Goal: Information Seeking & Learning: Learn about a topic

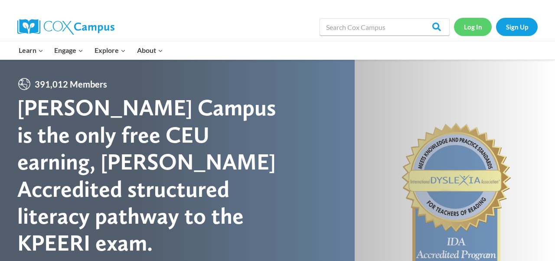
click at [472, 30] on link "Log In" at bounding box center [473, 27] width 38 height 18
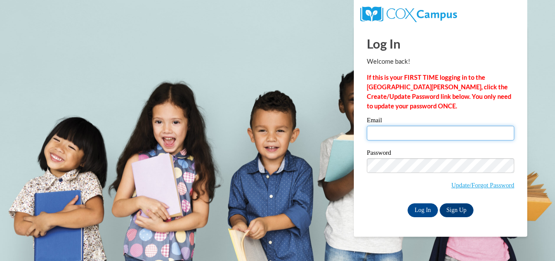
click at [371, 131] on input "Email" at bounding box center [440, 133] width 147 height 15
type input "haicher@mtsd.k12.wi.us"
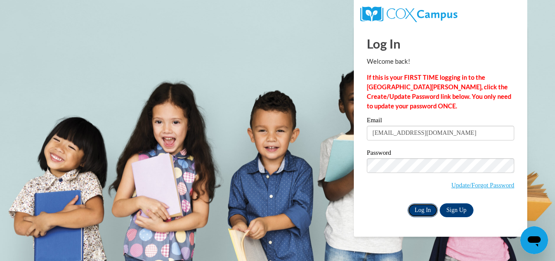
click at [430, 211] on input "Log In" at bounding box center [423, 210] width 30 height 14
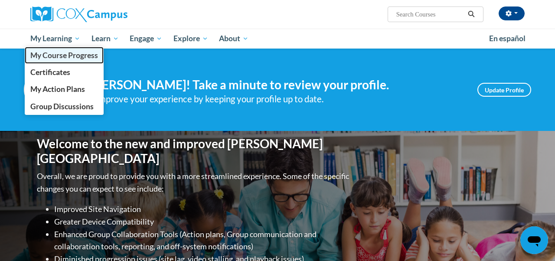
click at [45, 58] on span "My Course Progress" at bounding box center [64, 55] width 68 height 9
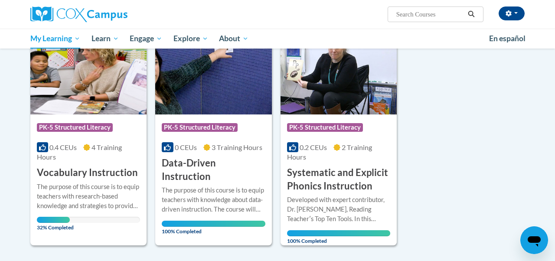
scroll to position [403, 0]
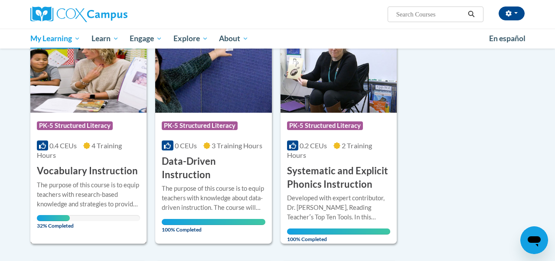
click at [73, 156] on div "0.4 CEUs 4 Training Hours" at bounding box center [88, 150] width 103 height 19
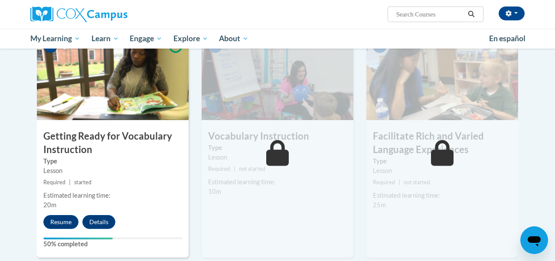
scroll to position [447, 0]
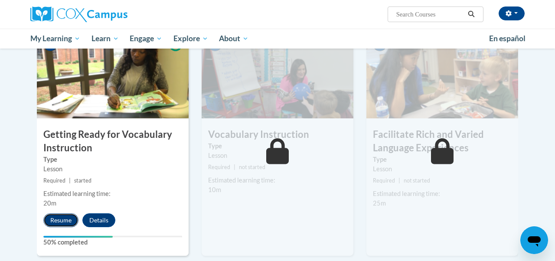
click at [59, 222] on button "Resume" at bounding box center [60, 220] width 35 height 14
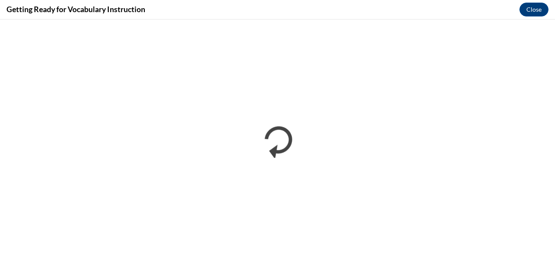
scroll to position [0, 0]
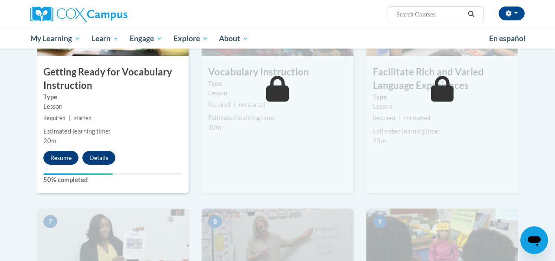
scroll to position [507, 0]
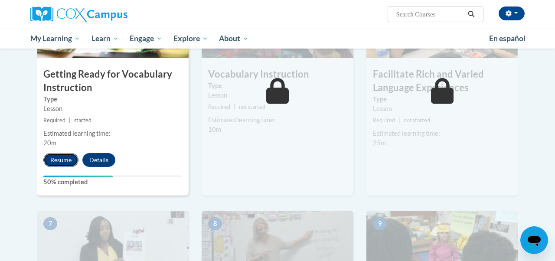
click at [49, 164] on button "Resume" at bounding box center [60, 160] width 35 height 14
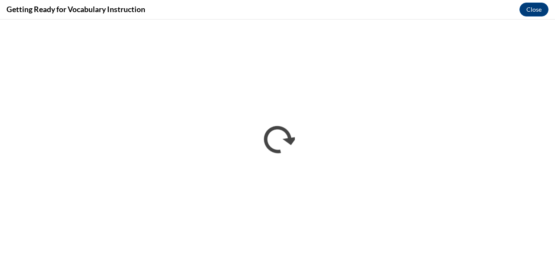
scroll to position [0, 0]
click at [534, 9] on button "Close" at bounding box center [533, 10] width 29 height 14
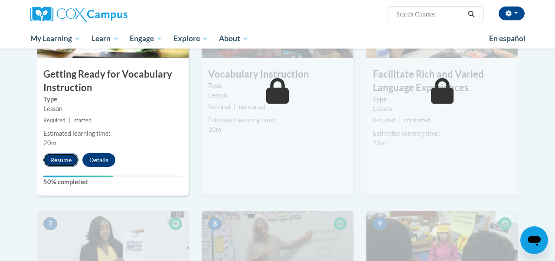
click at [63, 156] on button "Resume" at bounding box center [60, 160] width 35 height 14
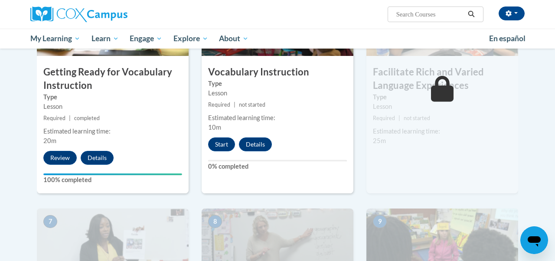
scroll to position [507, 0]
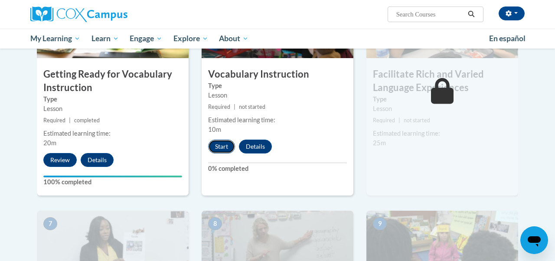
click at [219, 149] on button "Start" at bounding box center [221, 147] width 27 height 14
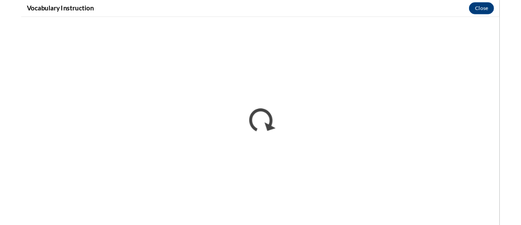
scroll to position [0, 0]
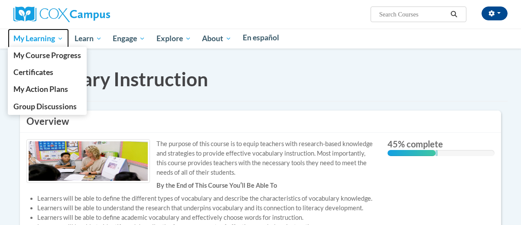
click at [38, 43] on span "My Learning" at bounding box center [38, 38] width 50 height 10
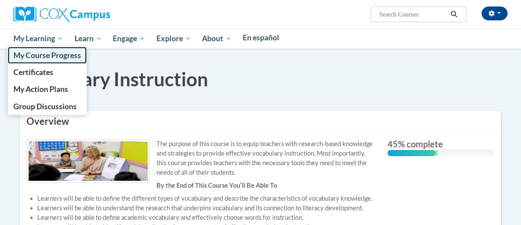
click at [39, 54] on span "My Course Progress" at bounding box center [47, 55] width 68 height 9
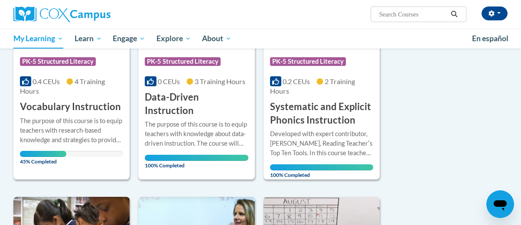
scroll to position [436, 0]
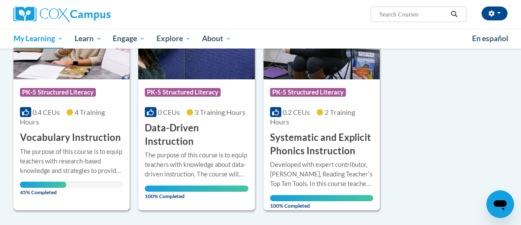
click at [46, 148] on div "The purpose of this course is to equip teachers with research-based knowledge a…" at bounding box center [71, 161] width 103 height 29
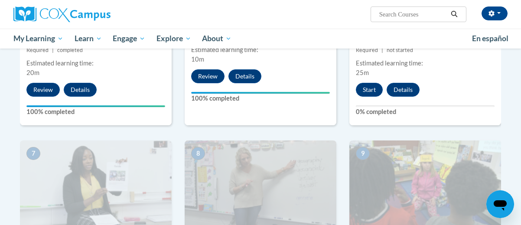
scroll to position [579, 0]
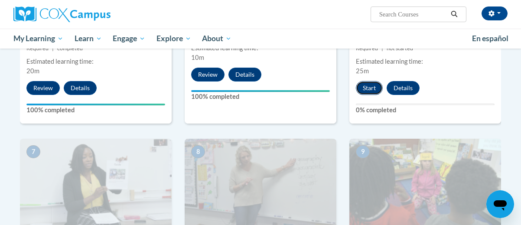
click at [372, 88] on button "Start" at bounding box center [369, 88] width 27 height 14
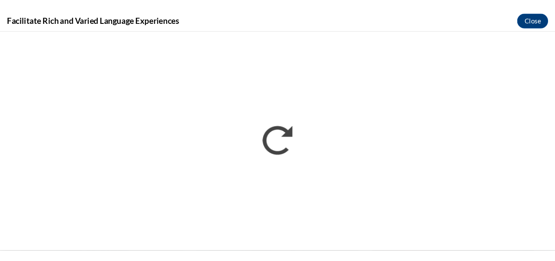
scroll to position [0, 0]
